Goal: Transaction & Acquisition: Download file/media

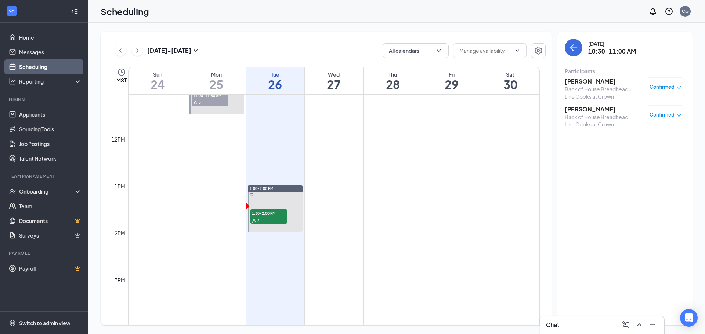
scroll to position [544, 0]
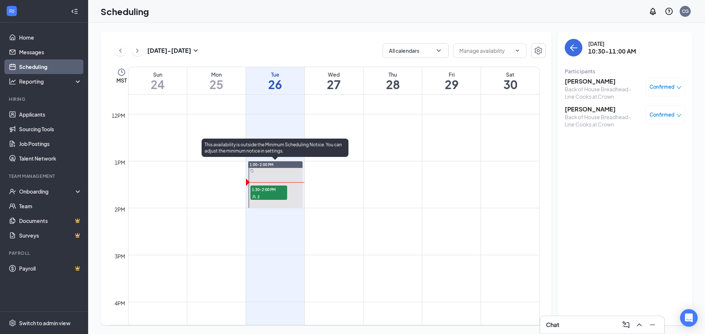
click at [279, 196] on div "2" at bounding box center [268, 196] width 37 height 7
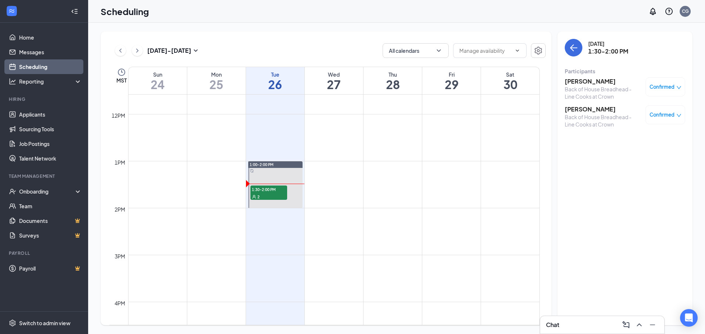
click at [593, 81] on h3 "[PERSON_NAME]" at bounding box center [603, 81] width 77 height 8
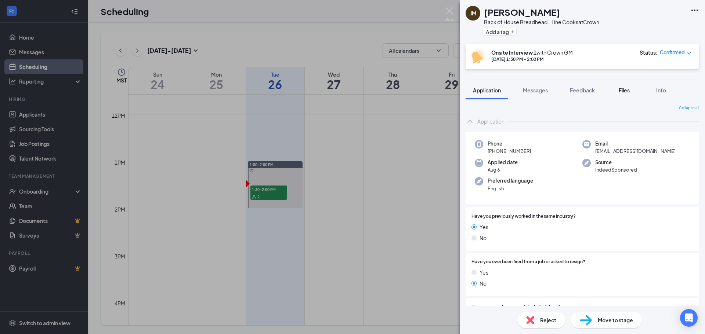
click at [630, 91] on span "Files" at bounding box center [624, 90] width 11 height 7
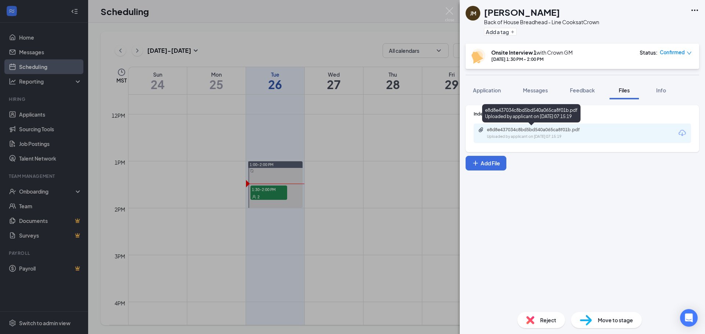
click at [578, 129] on div "e8d8e437034c8bd5bd540a065ca8f01b.pdf" at bounding box center [538, 130] width 103 height 6
click at [334, 186] on div "[PERSON_NAME] Back of House Breadhead - Line Cooks at Crown Add a tag Onsite In…" at bounding box center [352, 167] width 705 height 334
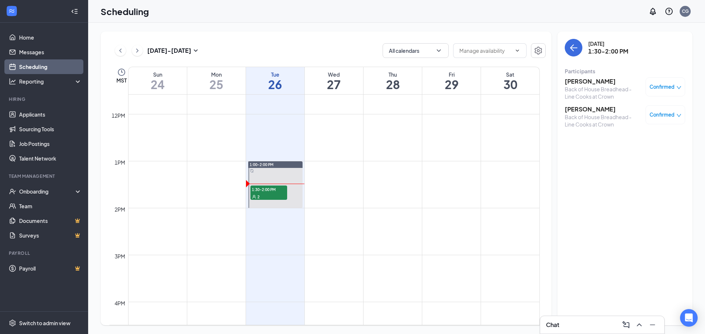
click at [588, 109] on h3 "[PERSON_NAME]" at bounding box center [603, 109] width 77 height 8
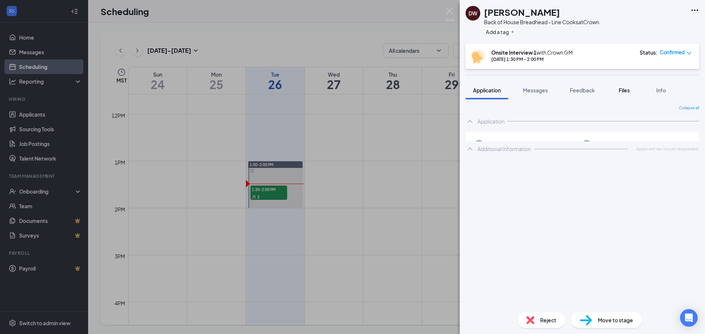
click at [625, 94] on button "Files" at bounding box center [623, 90] width 29 height 18
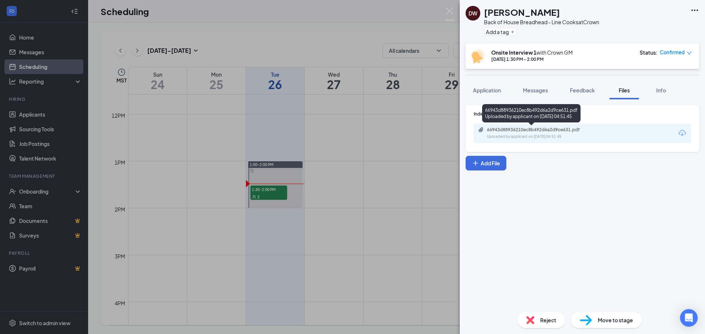
click at [547, 136] on div "Uploaded by applicant on [DATE] 04:51:45" at bounding box center [542, 137] width 110 height 6
